Goal: Information Seeking & Learning: Learn about a topic

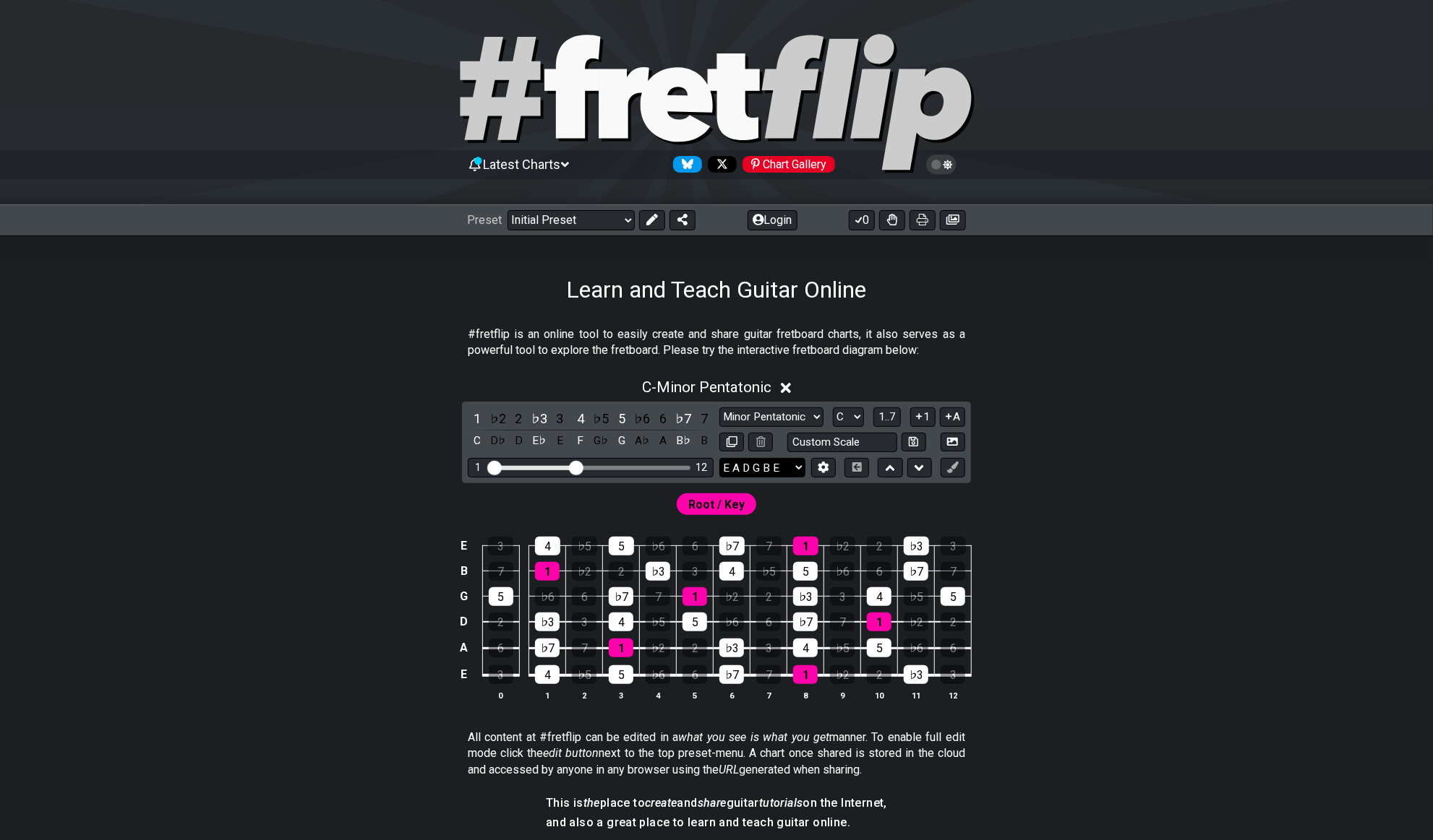
click at [797, 466] on select "E A D G B E E A D G B E E A D G B E B E A D F♯ B A D G C E A D A D G B E E♭ A♭ …" at bounding box center [762, 468] width 86 height 20
click at [1258, 269] on div "Learn and Teach Guitar Online" at bounding box center [716, 269] width 1433 height 68
click at [776, 220] on button "Login" at bounding box center [772, 220] width 50 height 20
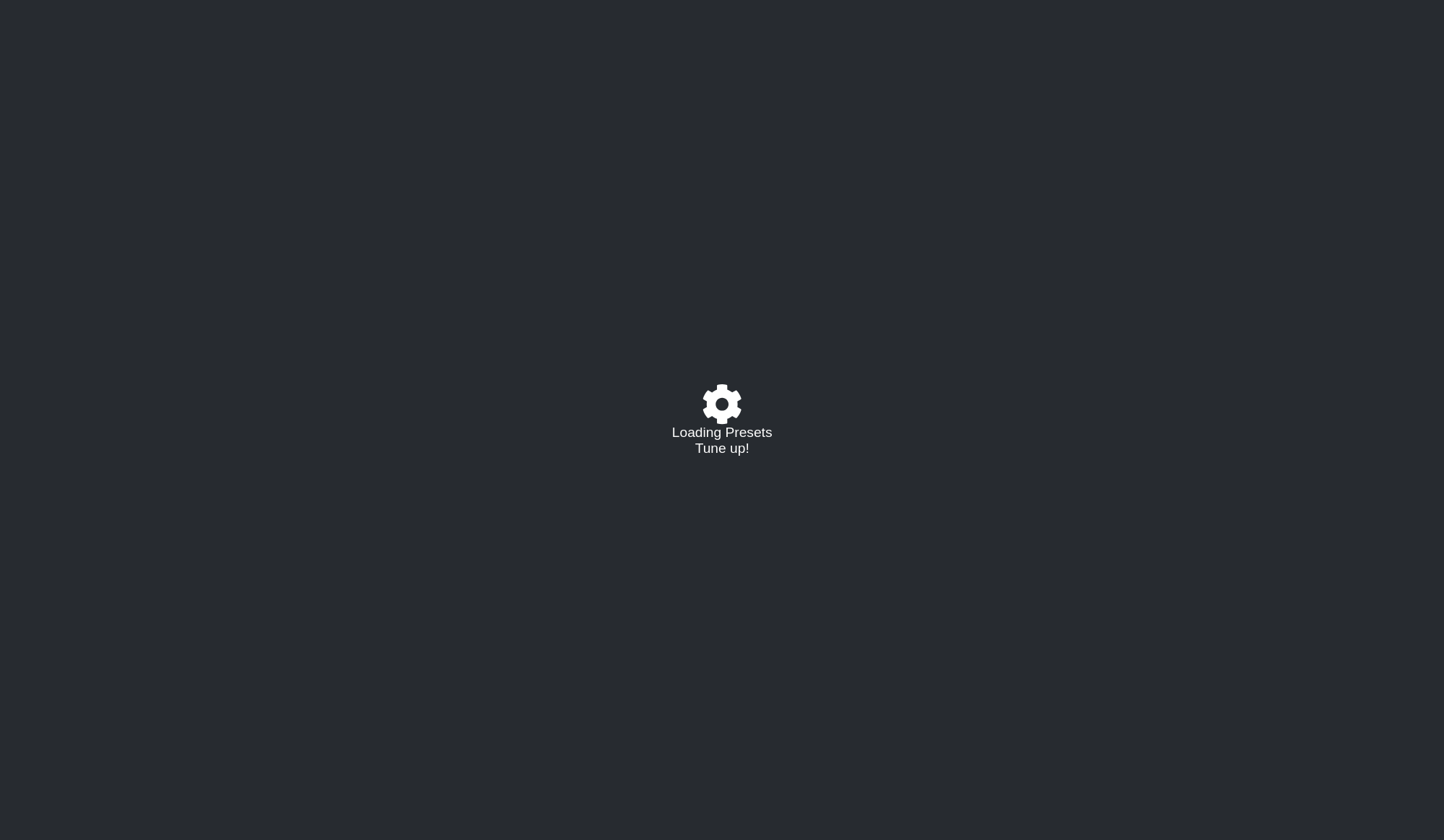
select select "C"
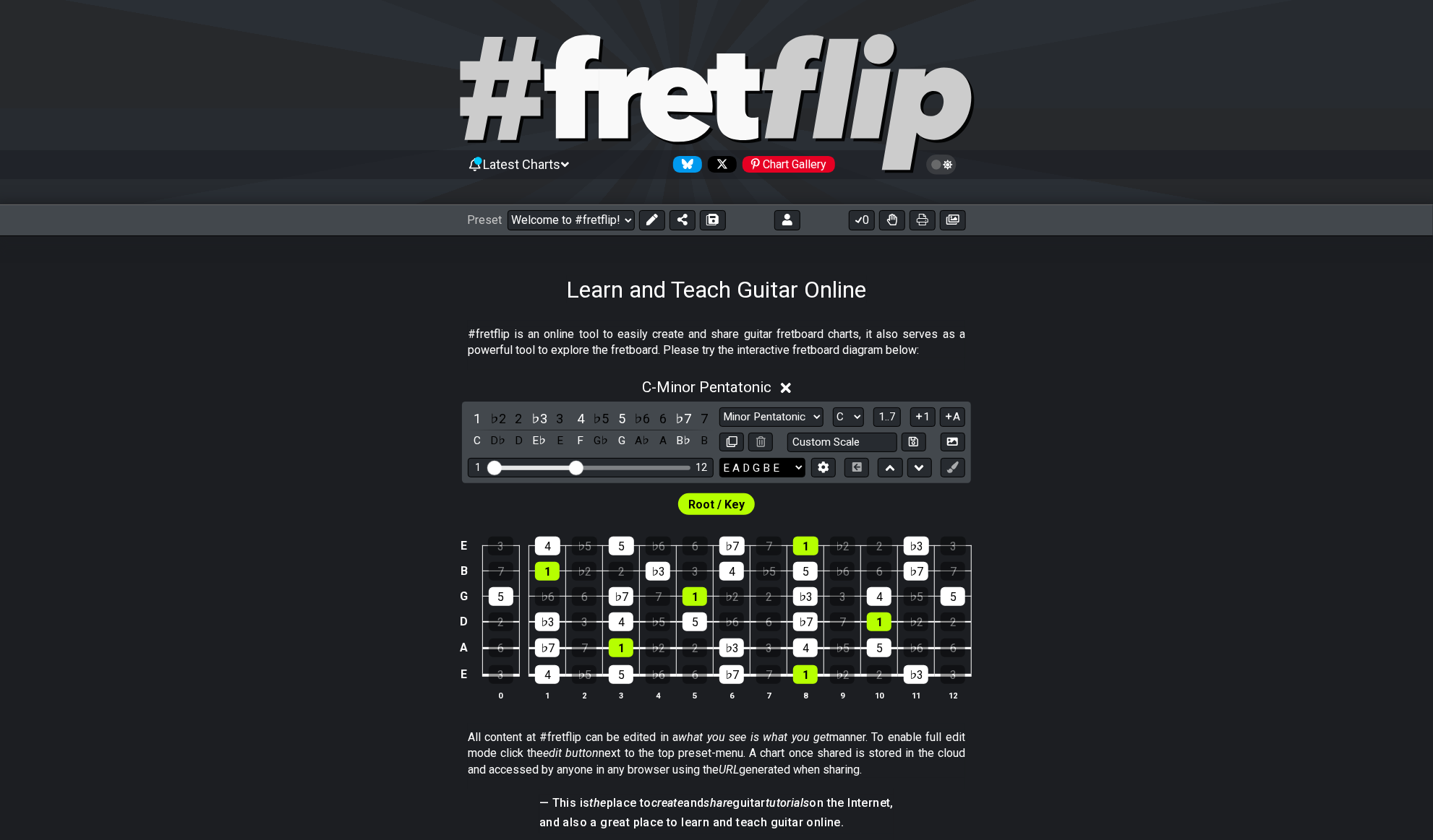
click at [754, 465] on select "E A D G B E E A D G B E E A D G B E B E A D F♯ B A D G C E A D A D G B E E♭ A♭ …" at bounding box center [762, 468] width 86 height 20
click at [832, 462] on button at bounding box center [823, 468] width 25 height 20
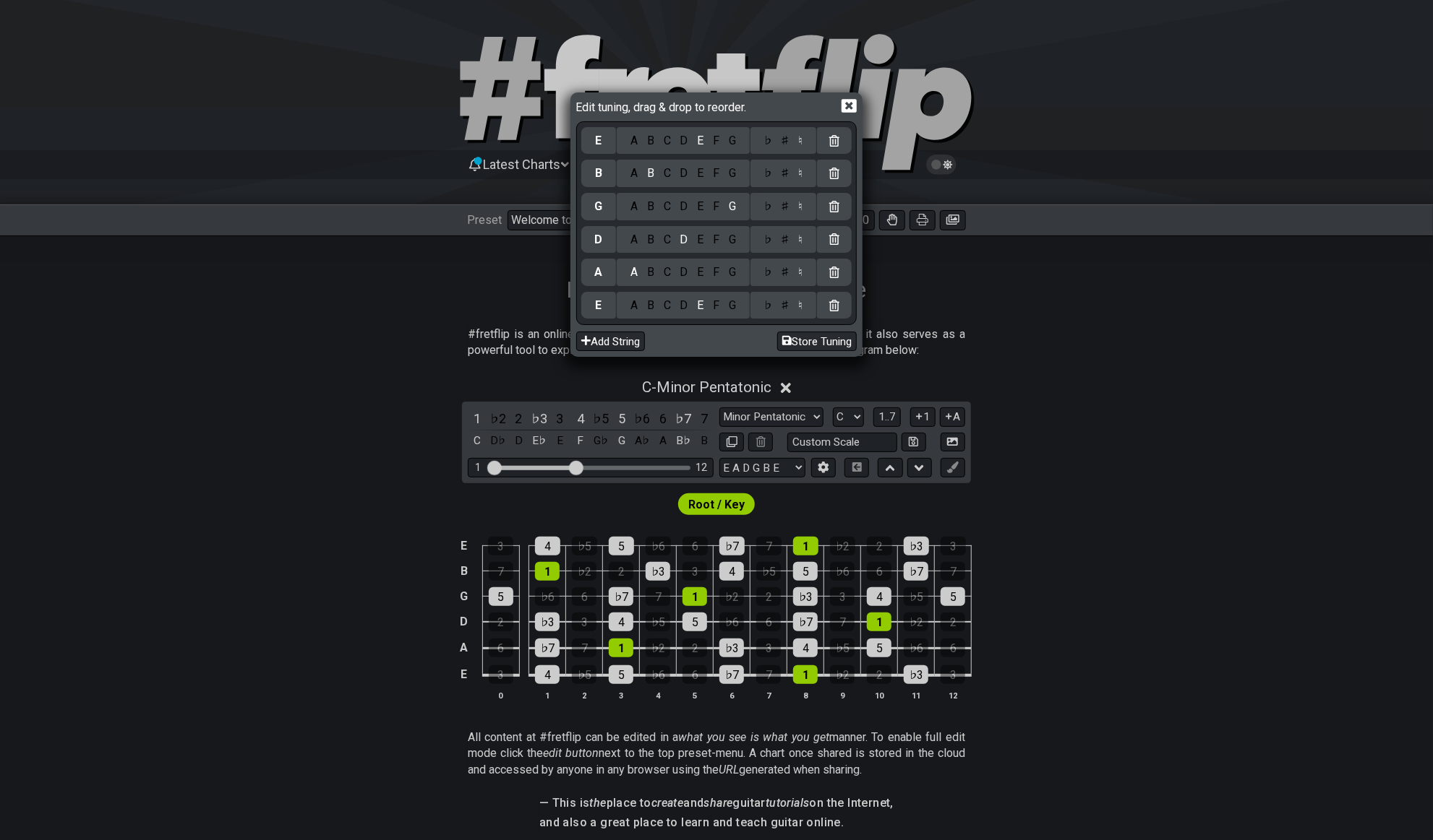
click at [712, 311] on div "F" at bounding box center [716, 305] width 16 height 16
click at [670, 244] on div "C" at bounding box center [666, 240] width 17 height 16
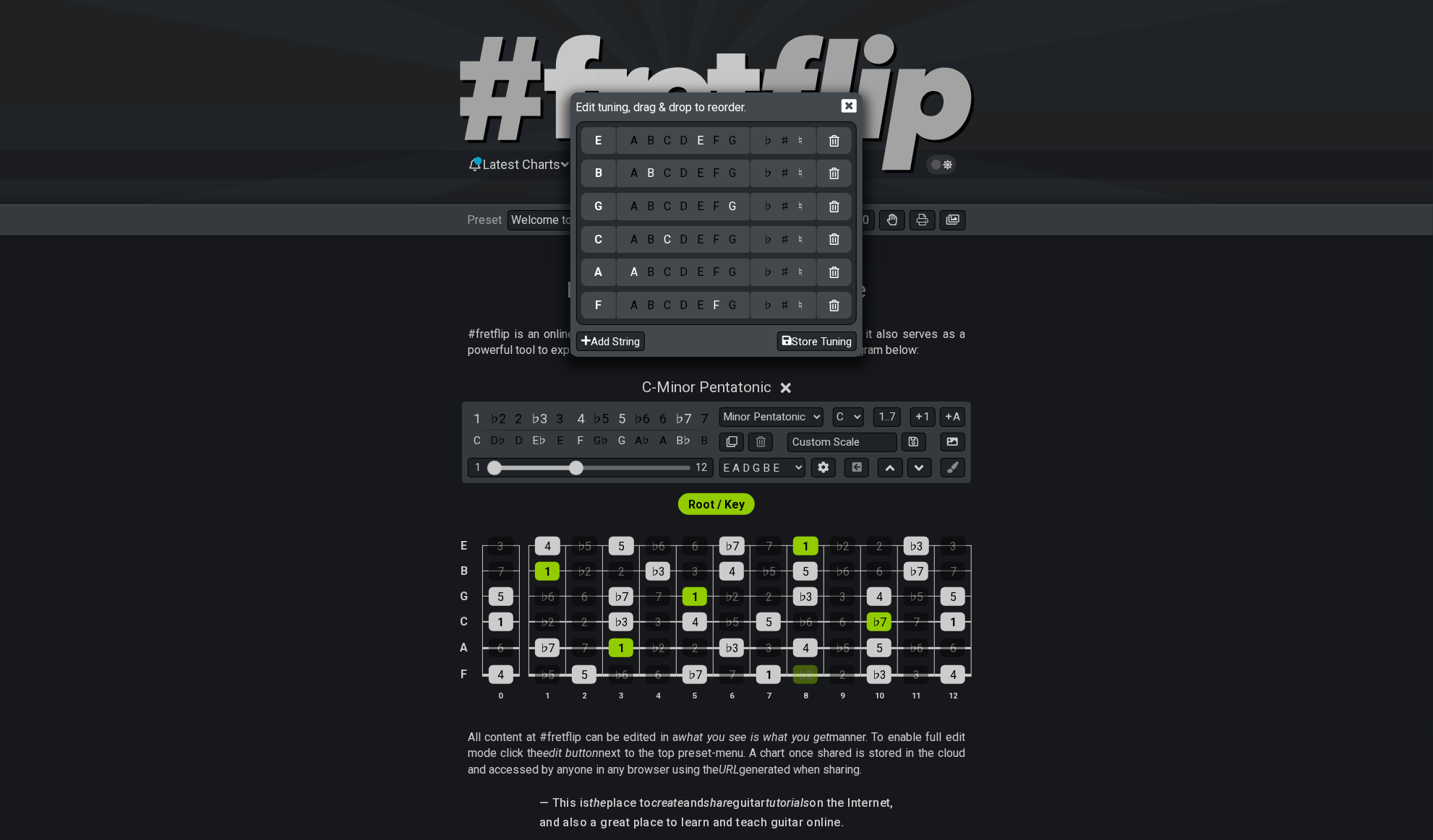
click at [669, 174] on div "C" at bounding box center [666, 173] width 17 height 16
click at [827, 337] on button "Store Tuning" at bounding box center [817, 342] width 79 height 20
click at [845, 108] on icon at bounding box center [848, 105] width 15 height 15
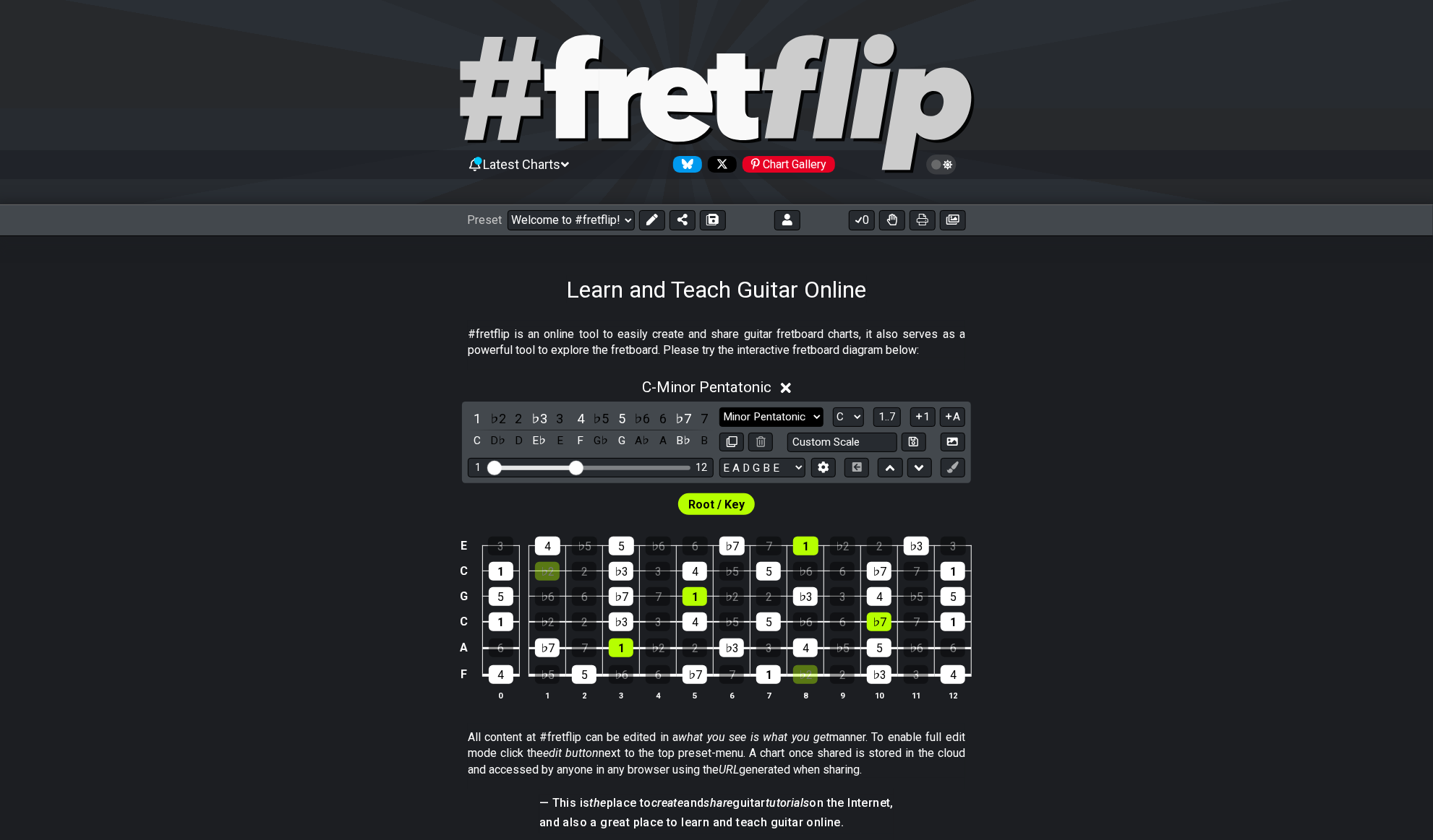
click at [773, 410] on select "Minor Pentatonic Click to edit Minor Pentatonic Major Pentatonic Minor Blues Ma…" at bounding box center [771, 417] width 104 height 20
select select "Major / [PERSON_NAME]"
click at [719, 407] on select "Minor Pentatonic Click to edit Minor Pentatonic Major Pentatonic Minor Blues Ma…" at bounding box center [771, 417] width 104 height 20
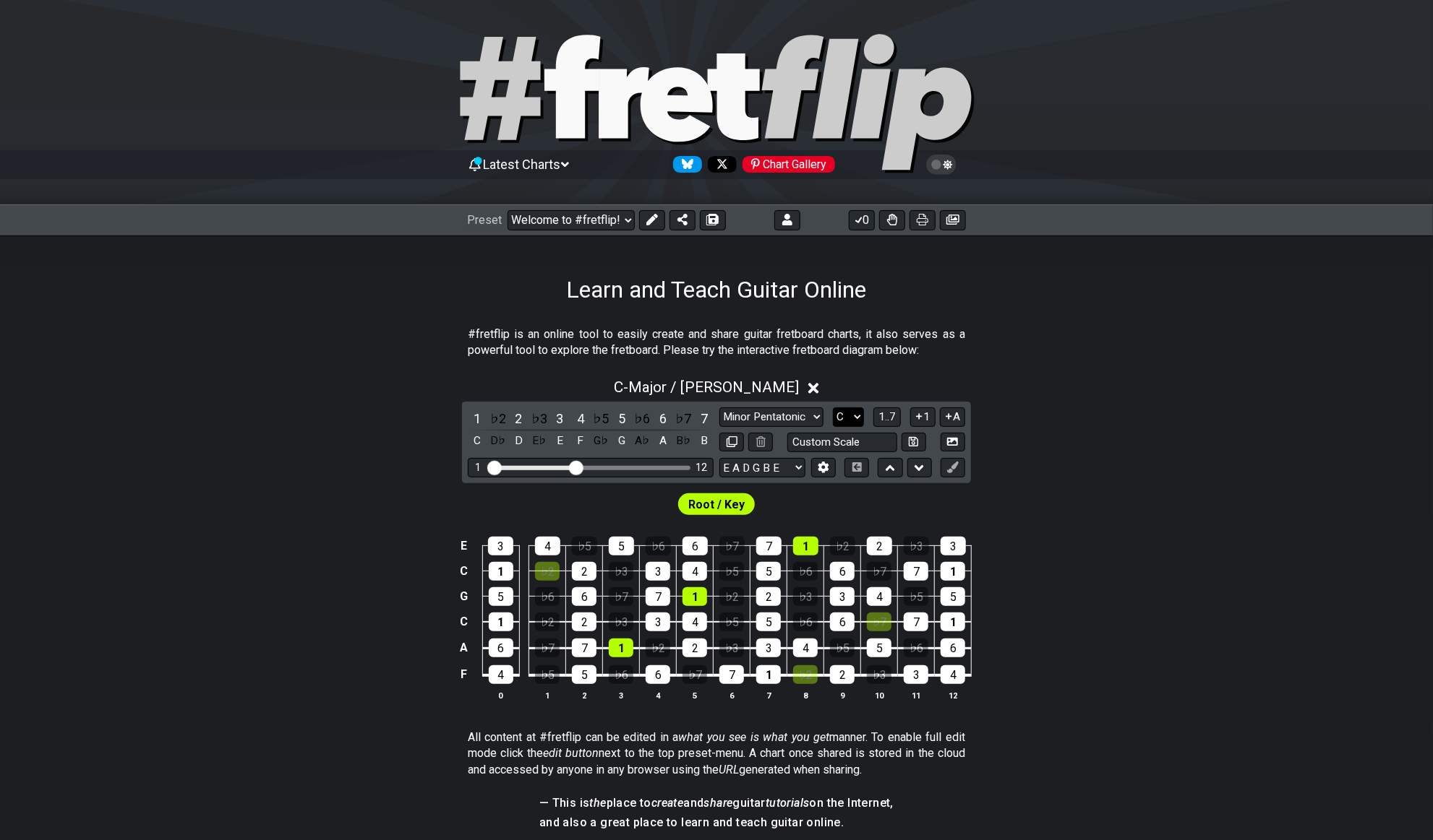
click at [850, 415] on select "A♭ A A♯ B♭ B C C♯ D♭ D D♯ E♭ E F F♯ G♭ G G♯" at bounding box center [847, 417] width 31 height 20
click at [832, 407] on select "A♭ A A♯ B♭ B C C♯ D♭ D D♯ E♭ E F F♯ G♭ G G♯" at bounding box center [847, 417] width 31 height 20
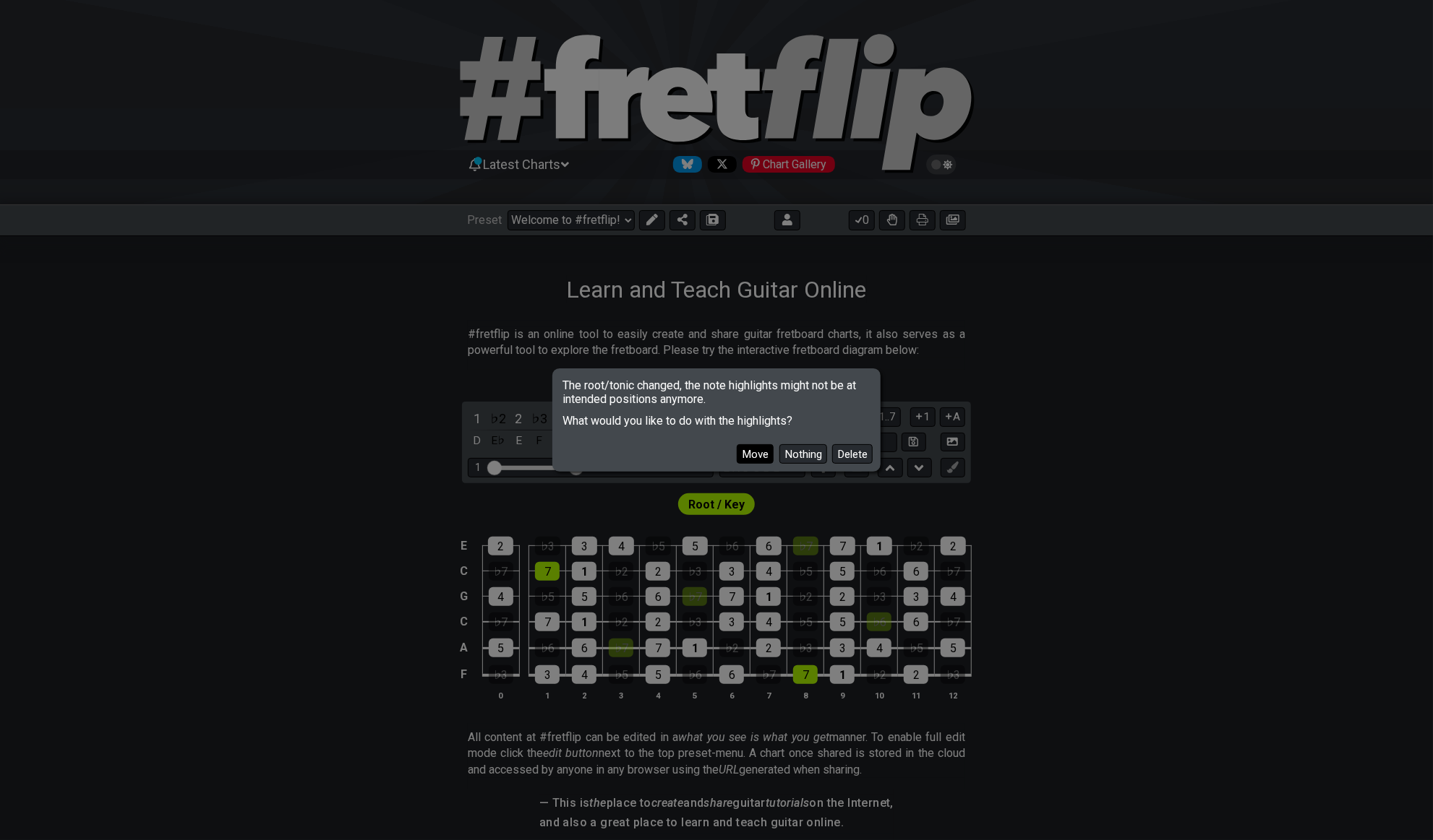
click at [756, 458] on button "Move" at bounding box center [754, 455] width 37 height 20
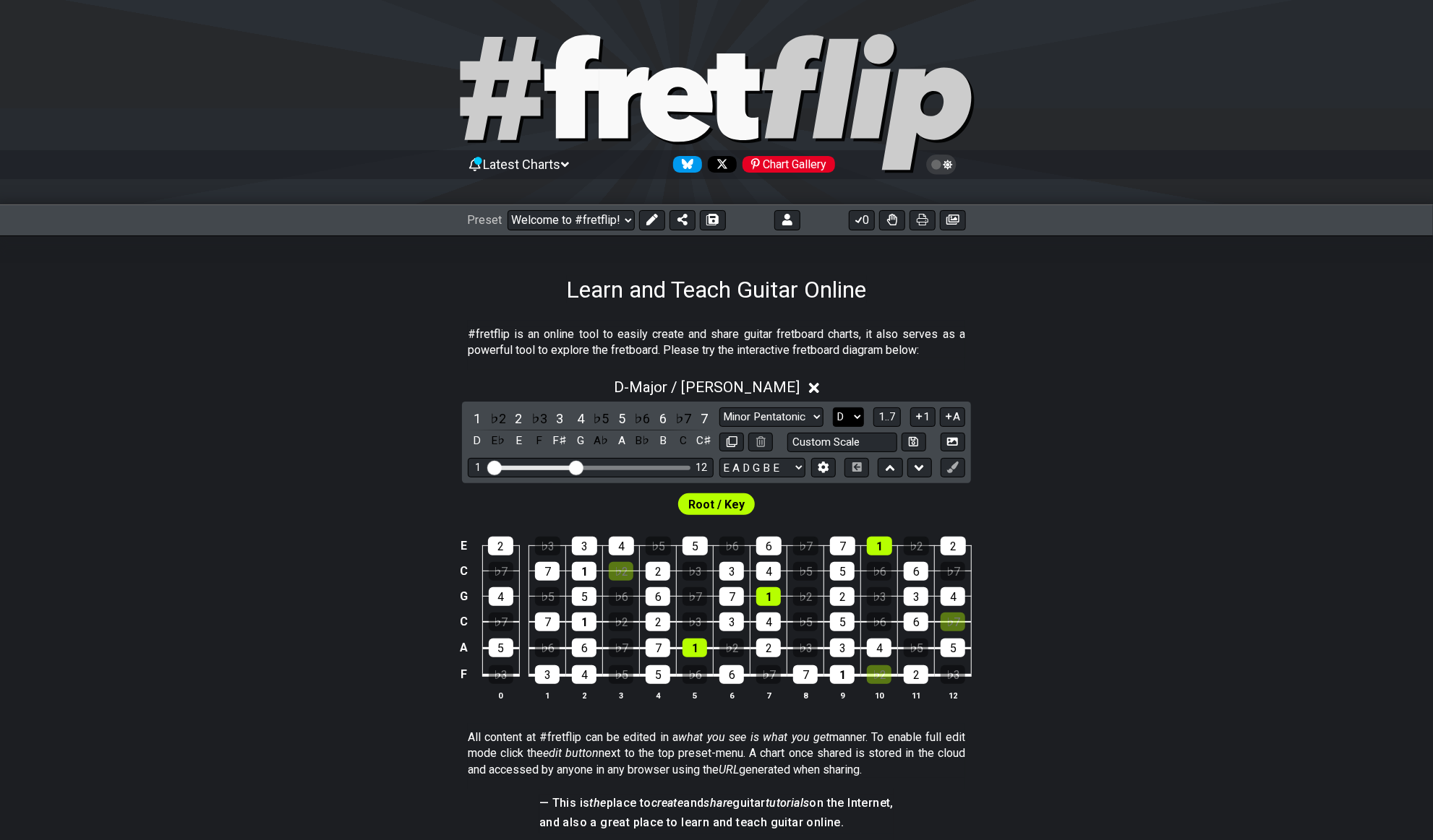
click at [858, 419] on select "A♭ A A♯ B♭ B C C♯ D♭ D D♯ E♭ E F F♯ G♭ G G♯" at bounding box center [847, 417] width 31 height 20
select select "F"
click at [832, 407] on select "A♭ A A♯ B♭ B C C♯ D♭ D D♯ E♭ E F F♯ G♭ G G♯" at bounding box center [847, 417] width 31 height 20
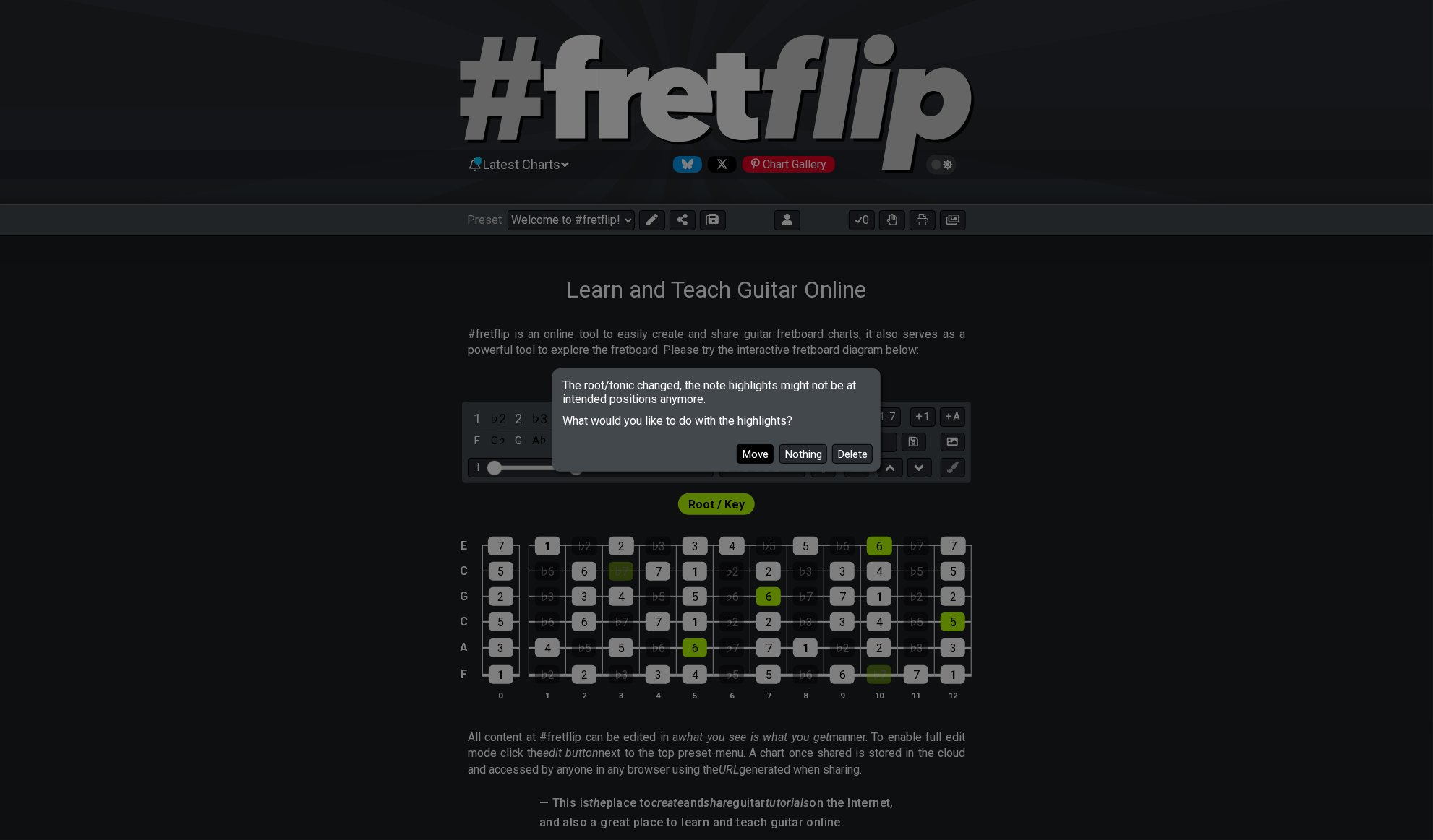
click at [760, 460] on button "Move" at bounding box center [754, 455] width 37 height 20
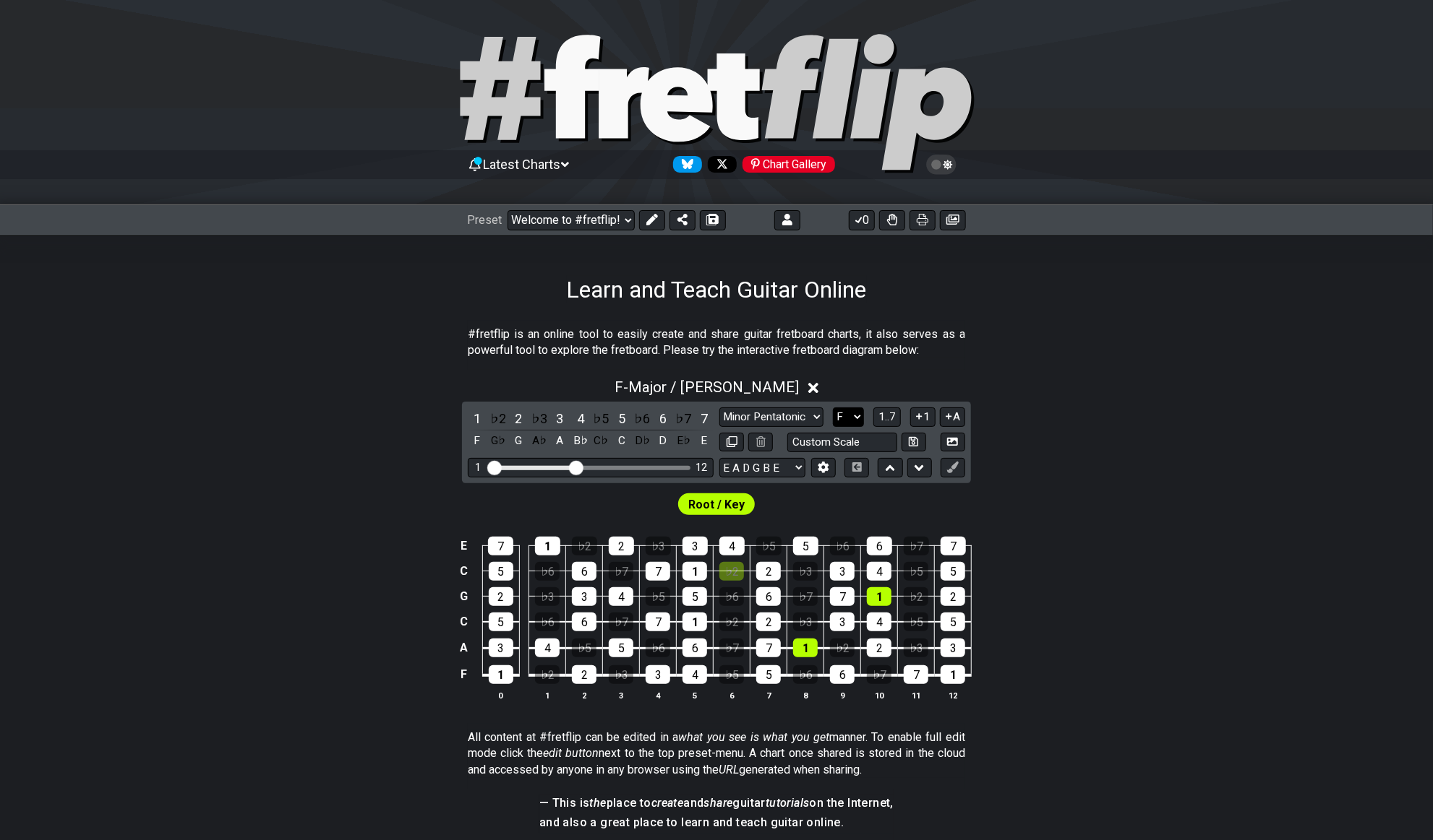
click at [848, 416] on select "A♭ A A♯ B♭ B C C♯ D♭ D D♯ E♭ E F F♯ G♭ G G♯" at bounding box center [847, 417] width 31 height 20
click at [1096, 518] on div "E 7 1 ♭2 2 ♭3 3 4 ♭5 5 ♭6 6 ♭7 7 C 5 ♭6 6 ♭7 7 1 ♭2 2 ♭3 3 4 ♭5 5 G 2 ♭3 3 4 ♭5…" at bounding box center [716, 619] width 1433 height 203
click at [788, 413] on select "Minor Pentatonic Click to edit Minor Pentatonic Major Pentatonic Minor Blues Ma…" at bounding box center [771, 417] width 104 height 20
select select "Minor / Aeolian"
click at [719, 407] on select "Minor Pentatonic Click to edit Minor Pentatonic Major Pentatonic Minor Blues Ma…" at bounding box center [771, 417] width 104 height 20
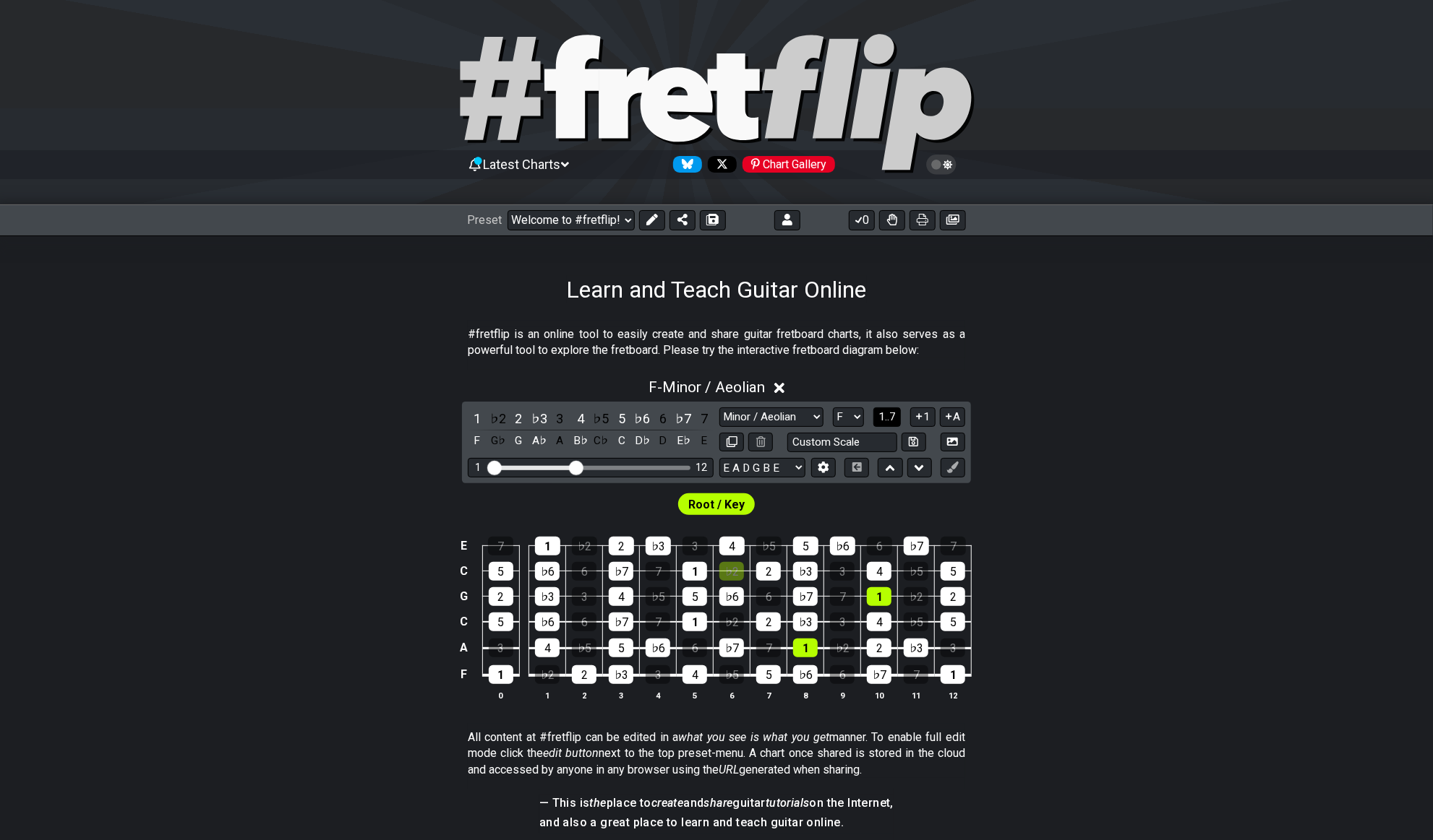
click at [888, 414] on span "1..7" at bounding box center [887, 416] width 18 height 13
click at [888, 414] on span "..." at bounding box center [887, 416] width 7 height 13
click at [856, 418] on select "A♭ A A♯ B♭ B C C♯ D♭ D D♯ E♭ E F F♯ G♭ G G♯" at bounding box center [849, 417] width 31 height 20
click at [894, 413] on button "F.." at bounding box center [887, 417] width 25 height 20
click at [841, 422] on select "A♭ A A♯ B♭ B C C♯ D♭ D D♯ E♭ E F F♯ G♭ G G♯" at bounding box center [847, 417] width 31 height 20
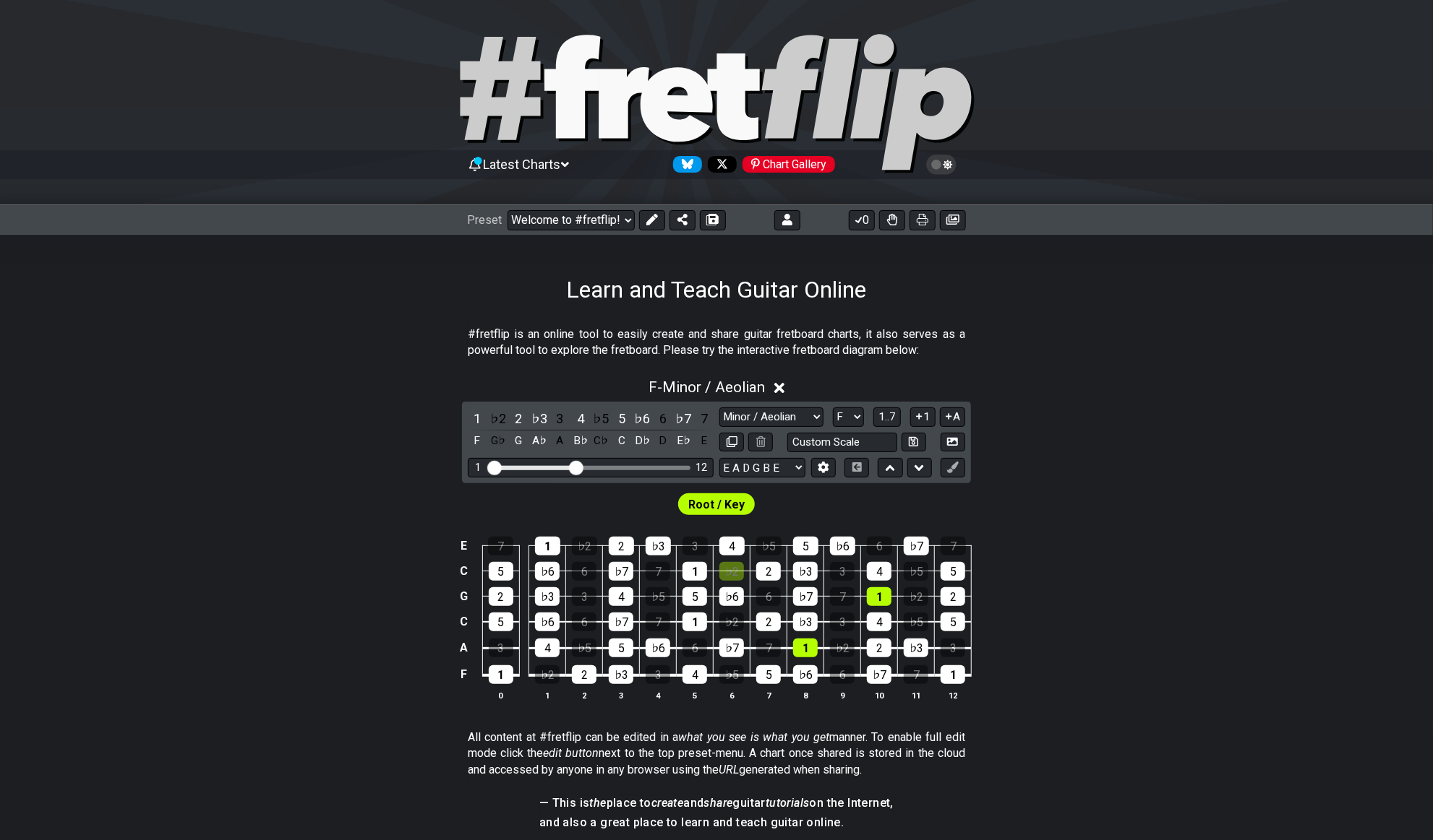
select select "C"
click at [832, 407] on select "A♭ A A♯ B♭ B C C♯ D♭ D D♯ E♭ E F F♯ G♭ G G♯" at bounding box center [847, 417] width 31 height 20
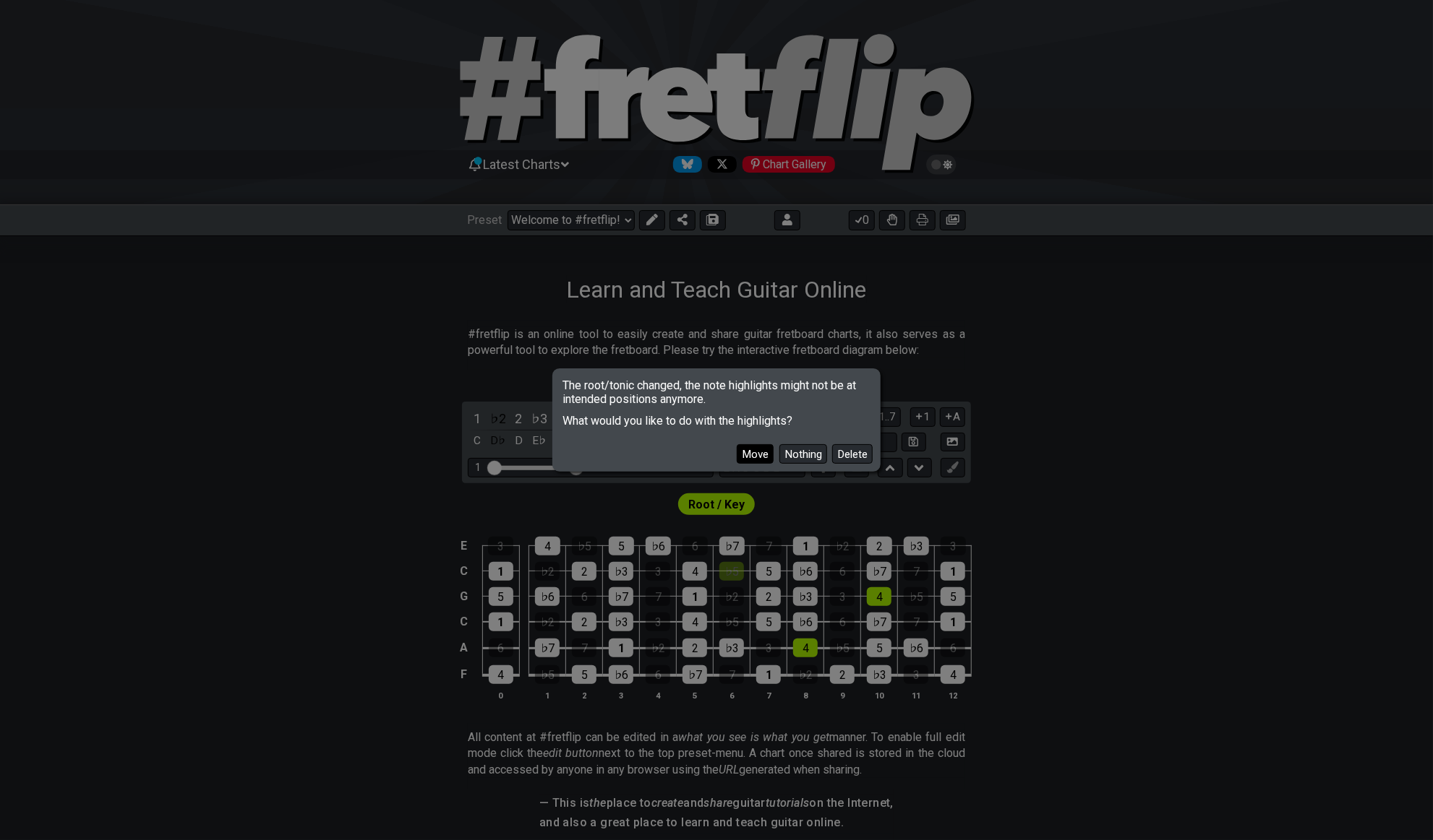
click at [761, 456] on button "Move" at bounding box center [754, 455] width 37 height 20
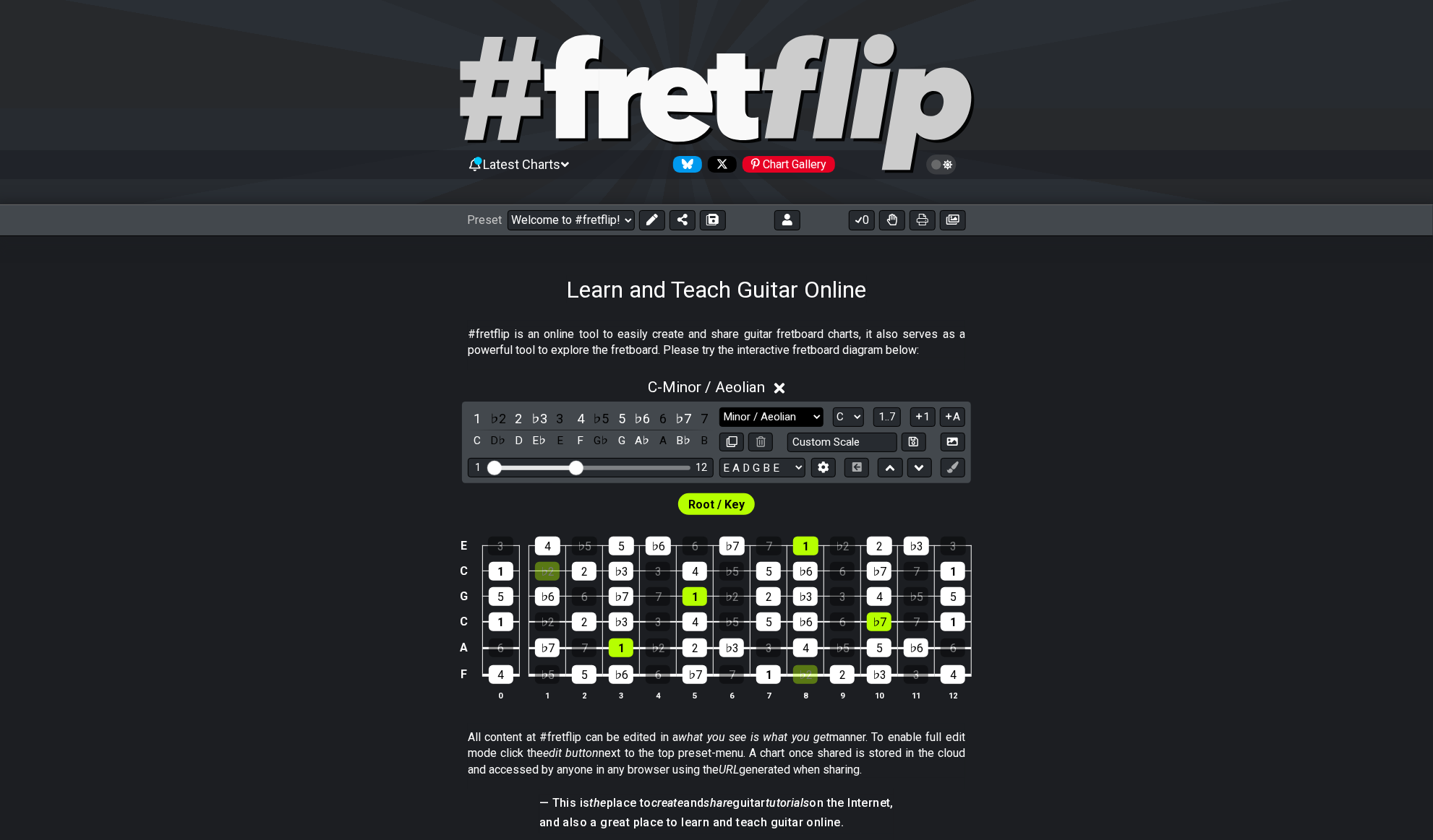
click at [790, 420] on select "Minor Pentatonic Click to edit Minor Pentatonic Major Pentatonic Minor Blues Ma…" at bounding box center [771, 417] width 104 height 20
select select "Major / [PERSON_NAME]"
click at [719, 407] on select "Minor Pentatonic Click to edit Minor Pentatonic Major Pentatonic Minor Blues Ma…" at bounding box center [771, 417] width 104 height 20
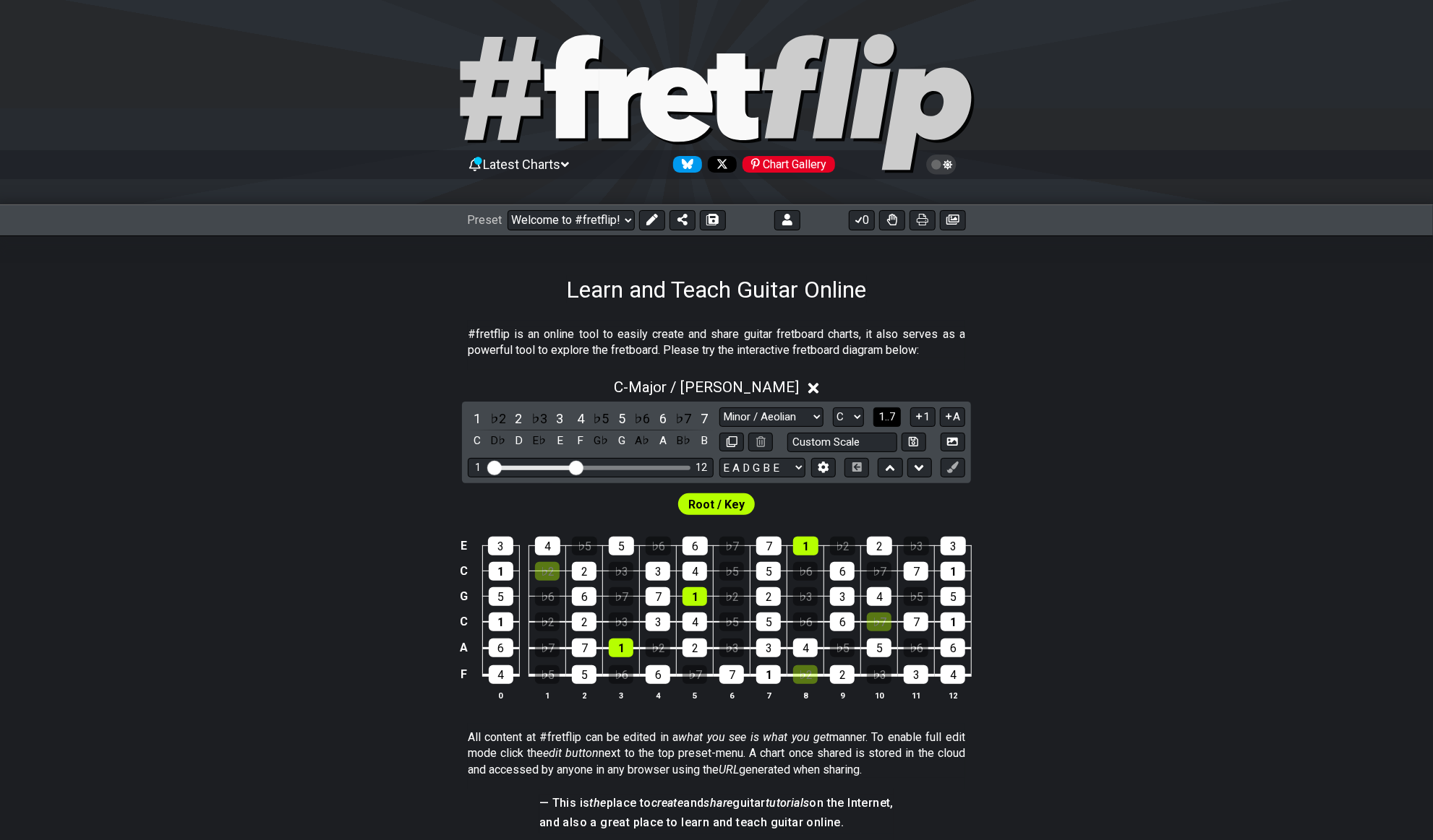
click at [888, 415] on span "1..7" at bounding box center [887, 416] width 18 height 13
click at [888, 415] on span "..." at bounding box center [887, 416] width 7 height 13
click at [810, 421] on select "Minor Pentatonic Click to edit Minor Pentatonic Major Pentatonic Minor Blues Ma…" at bounding box center [771, 417] width 104 height 20
select select "Minor / Aeolian"
click at [719, 407] on select "Minor Pentatonic Click to edit Minor Pentatonic Major Pentatonic Minor Blues Ma…" at bounding box center [771, 417] width 104 height 20
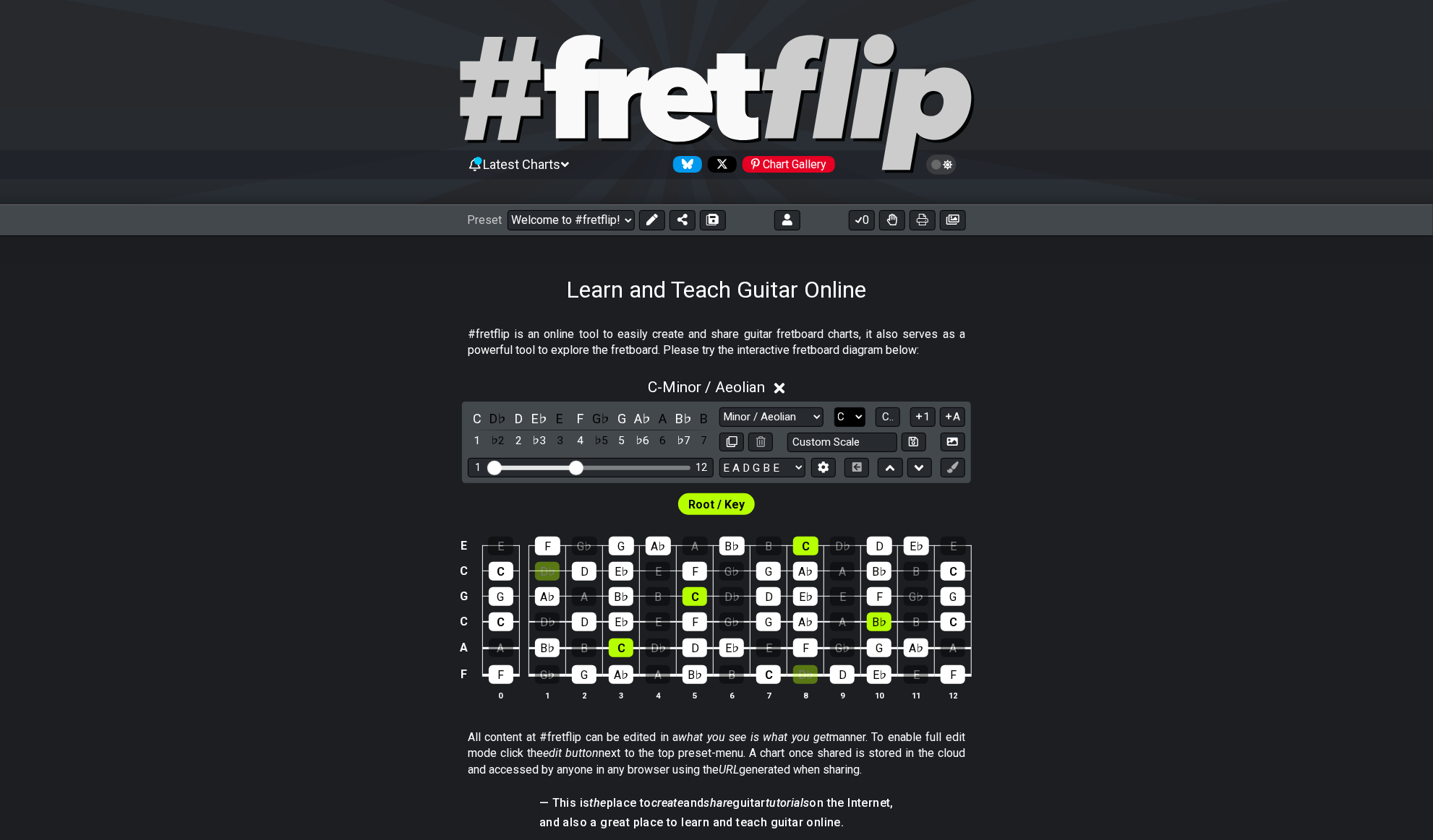
click at [839, 423] on select "A♭ A A♯ B♭ B C C♯ D♭ D D♯ E♭ E F F♯ G♭ G G♯" at bounding box center [849, 417] width 31 height 20
click at [834, 407] on select "A♭ A A♯ B♭ B C C♯ D♭ D D♯ E♭ E F F♯ G♭ G G♯" at bounding box center [849, 417] width 31 height 20
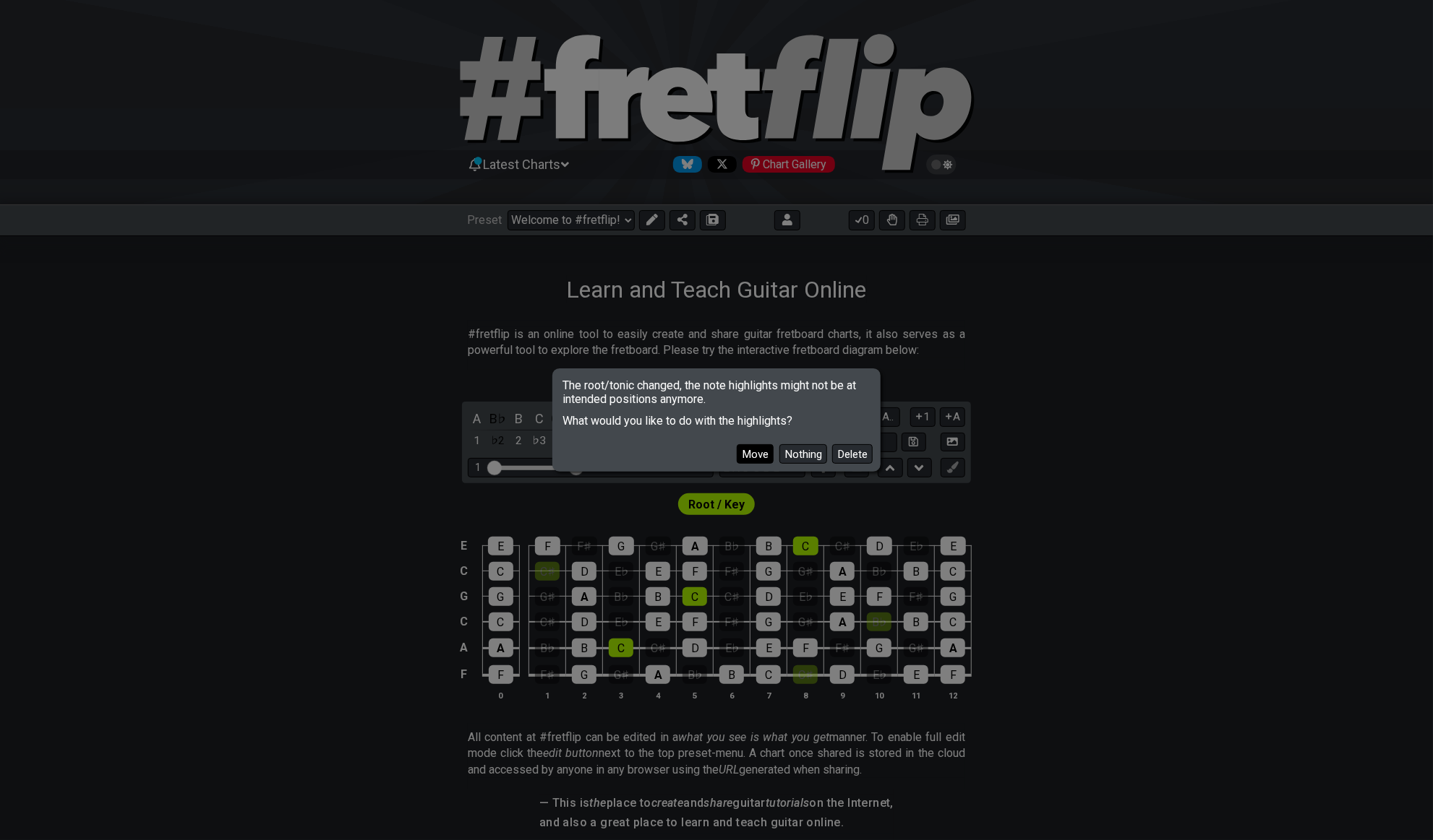
click at [769, 453] on button "Move" at bounding box center [754, 455] width 37 height 20
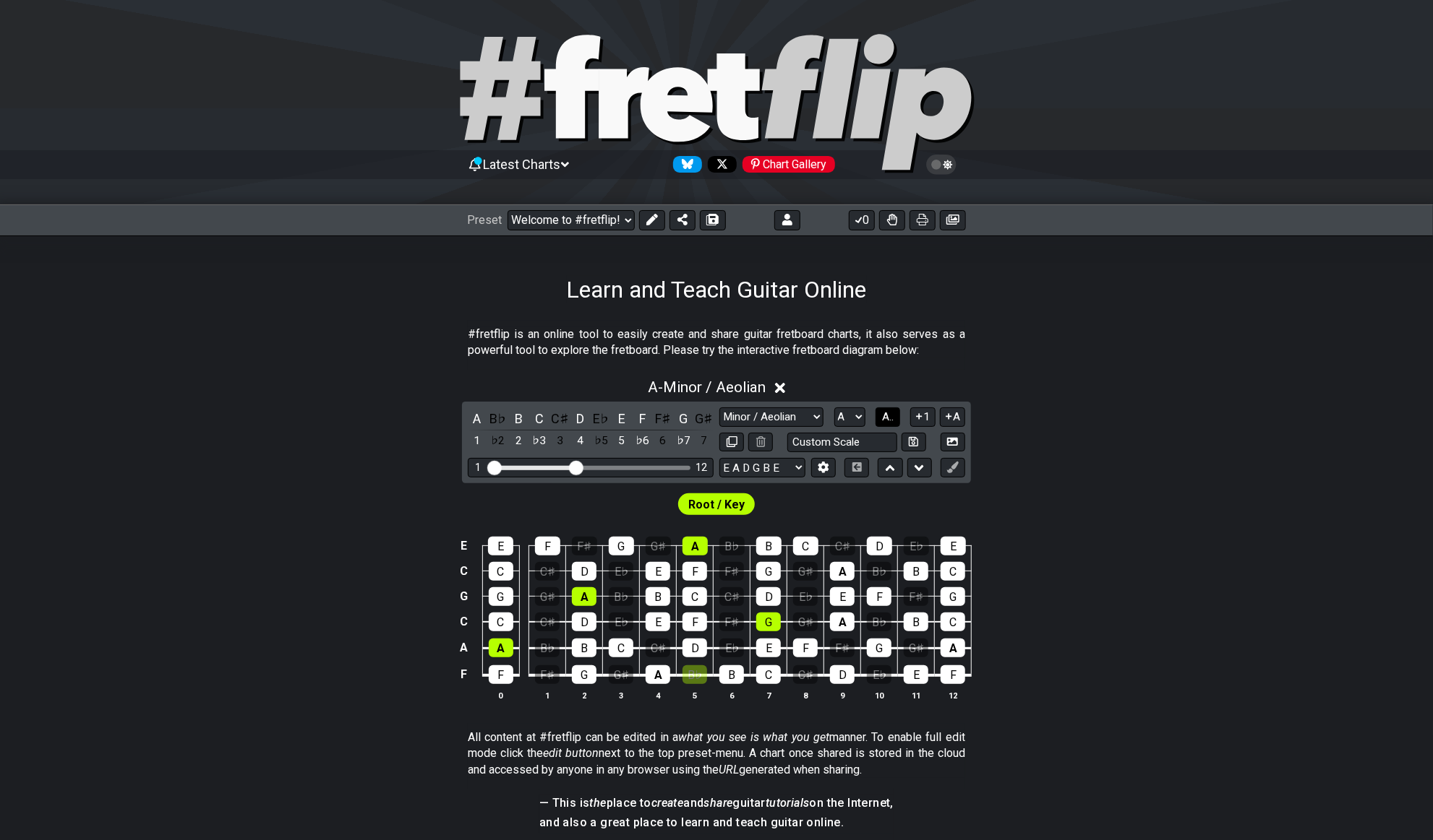
click at [889, 415] on span "A.." at bounding box center [888, 416] width 12 height 13
click at [847, 418] on select "A♭ A A♯ B♭ B C C♯ D♭ D D♯ E♭ E F F♯ G♭ G G♯" at bounding box center [847, 417] width 31 height 20
select select "C"
click at [832, 407] on select "A♭ A A♯ B♭ B C C♯ D♭ D D♯ E♭ E F F♯ G♭ G G♯" at bounding box center [847, 417] width 31 height 20
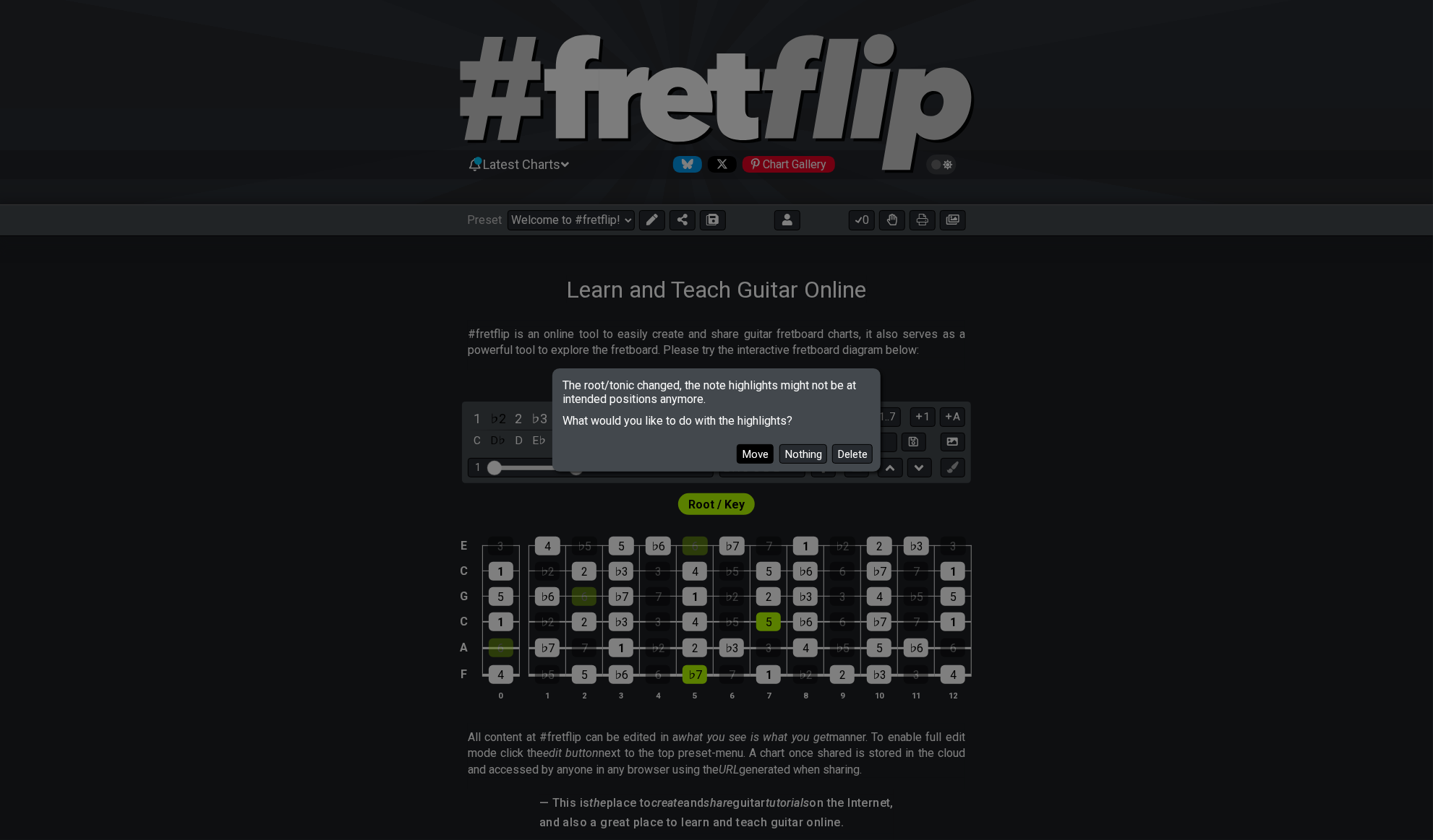
click at [752, 456] on button "Move" at bounding box center [754, 455] width 37 height 20
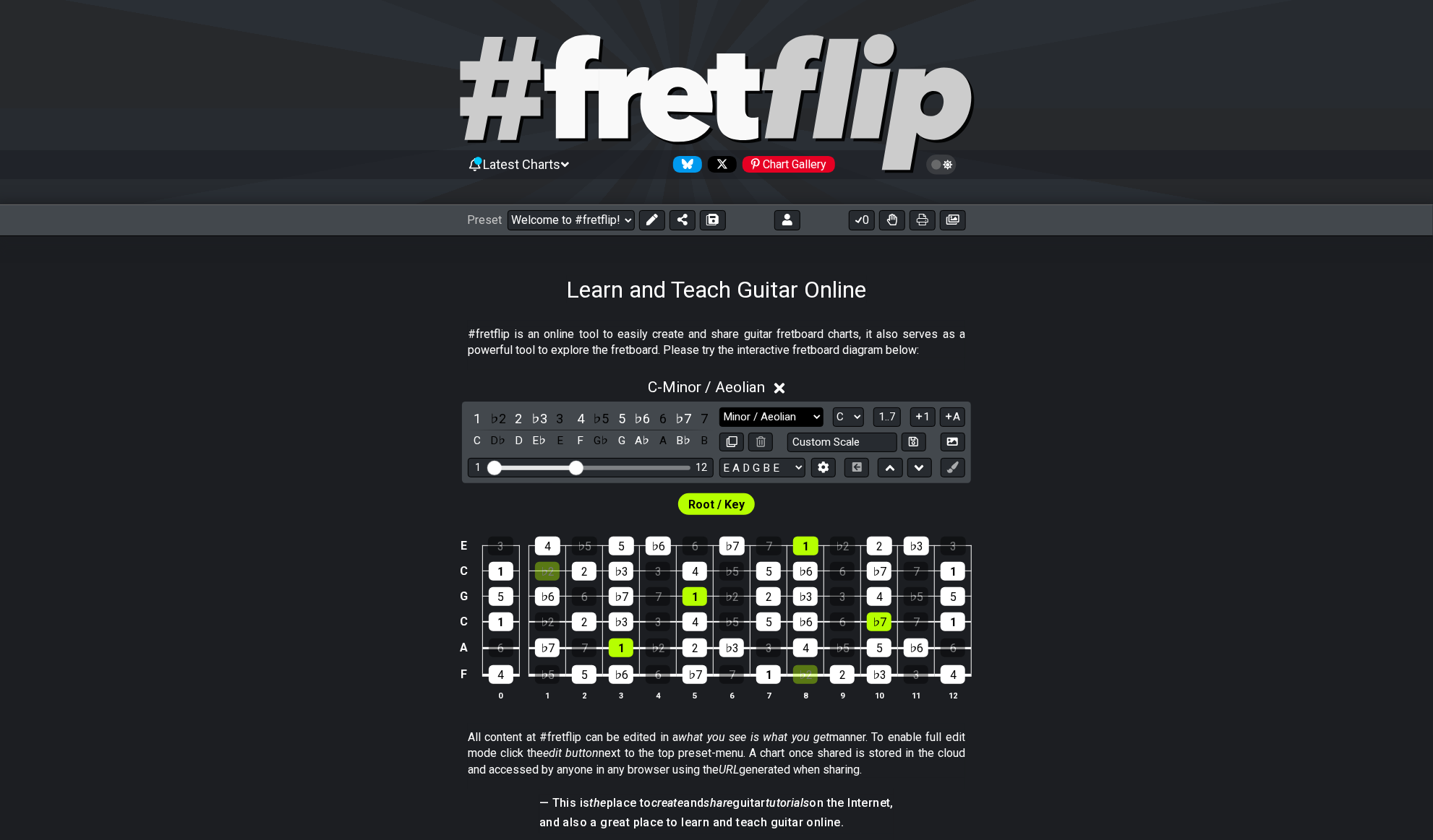
click at [792, 414] on select "Minor Pentatonic Click to edit Minor Pentatonic Major Pentatonic Minor Blues Ma…" at bounding box center [771, 417] width 104 height 20
select select "Major / [PERSON_NAME]"
click at [719, 407] on select "Minor Pentatonic Click to edit Minor Pentatonic Major Pentatonic Minor Blues Ma…" at bounding box center [771, 417] width 104 height 20
